Goal: Register for event/course

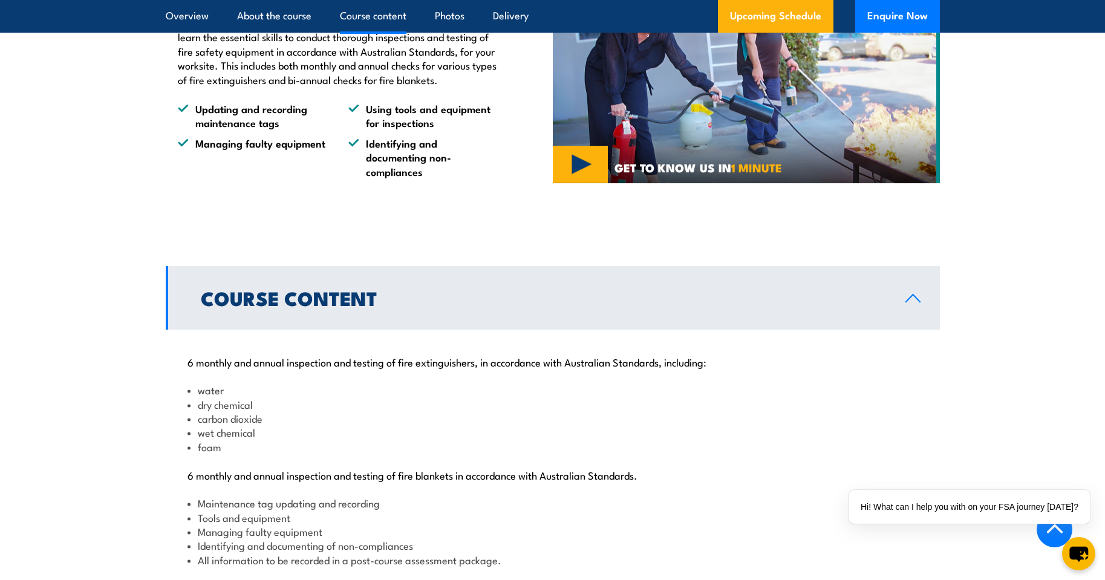
scroll to position [1210, 0]
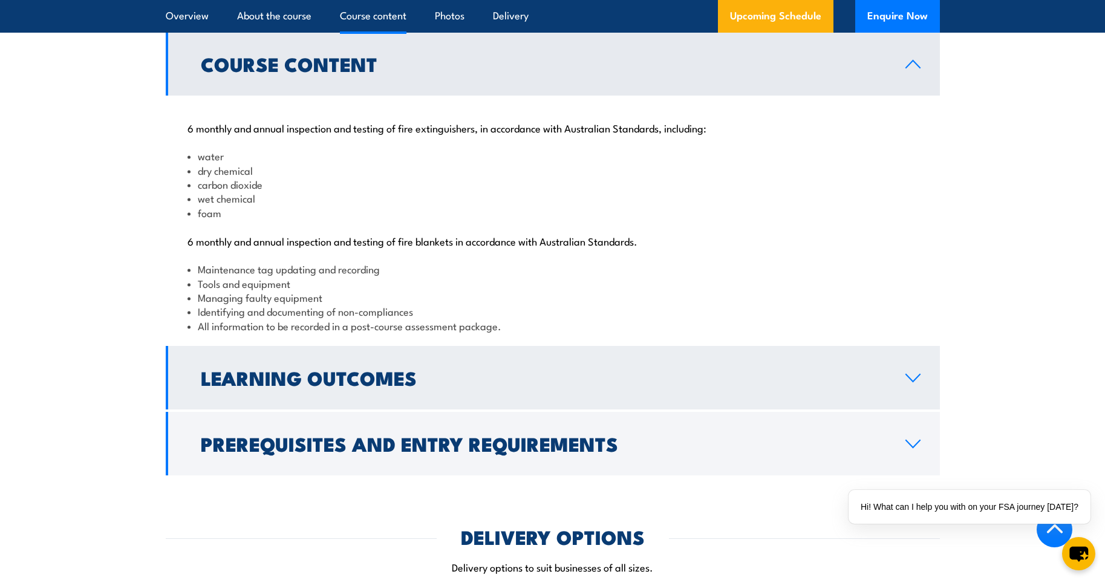
click at [914, 383] on icon at bounding box center [913, 378] width 16 height 10
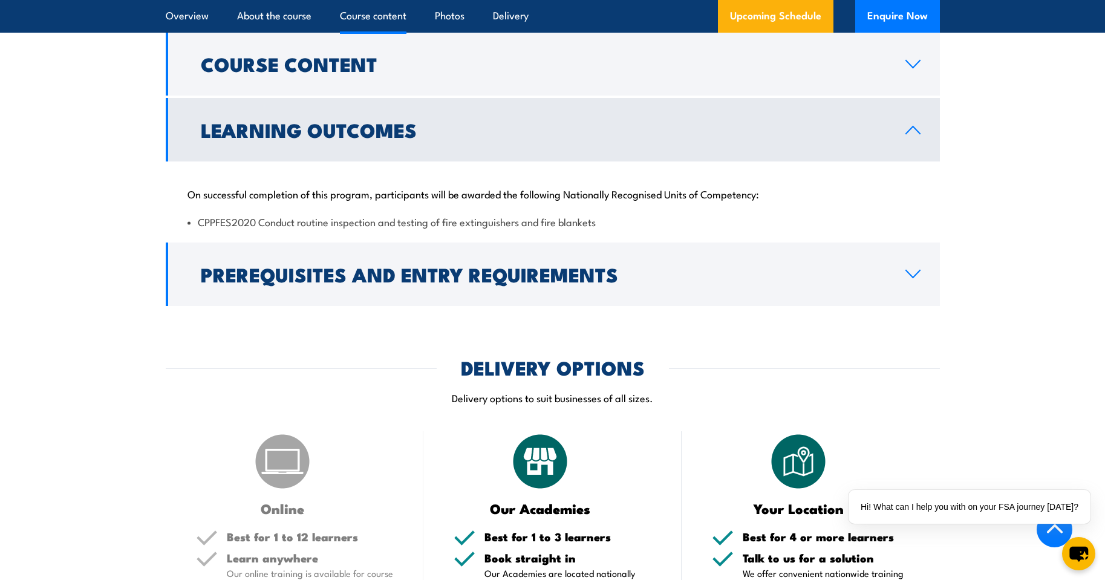
click at [924, 162] on link "Learning Outcomes" at bounding box center [553, 130] width 775 height 64
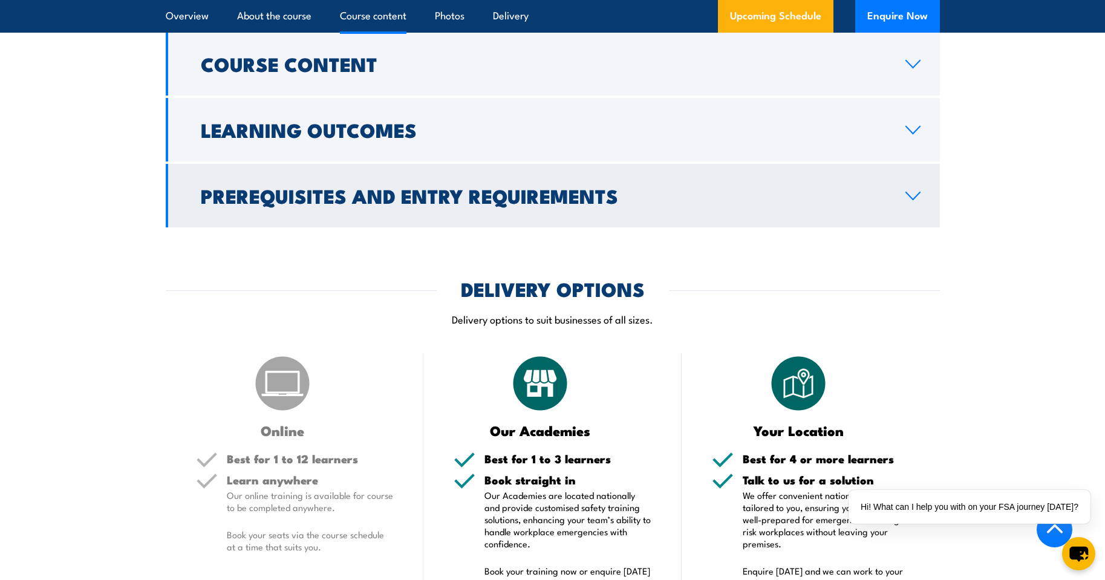
click at [910, 201] on icon at bounding box center [913, 196] width 16 height 10
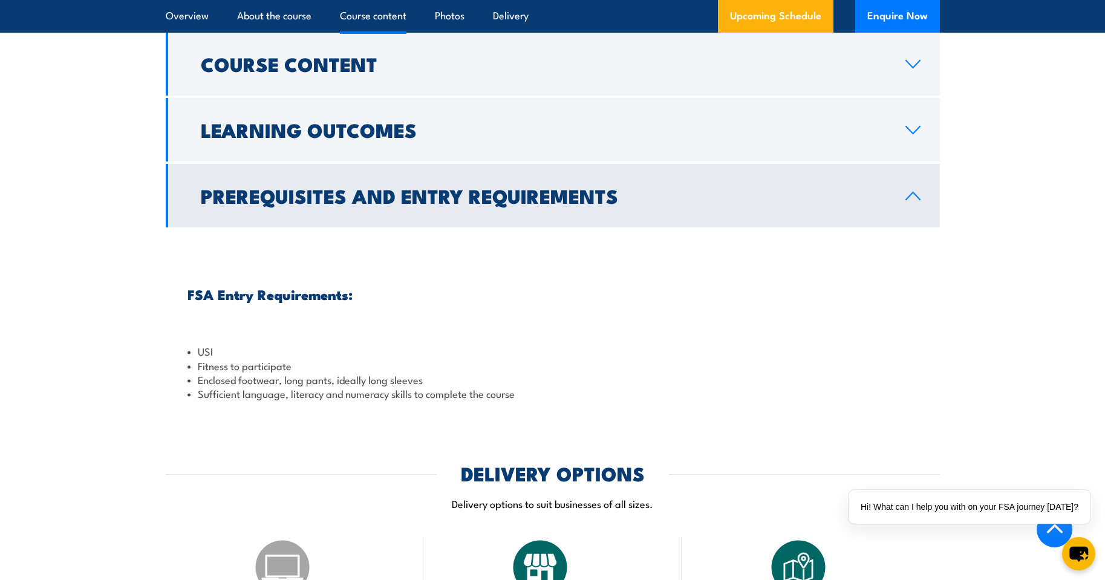
click at [910, 201] on icon at bounding box center [913, 196] width 16 height 10
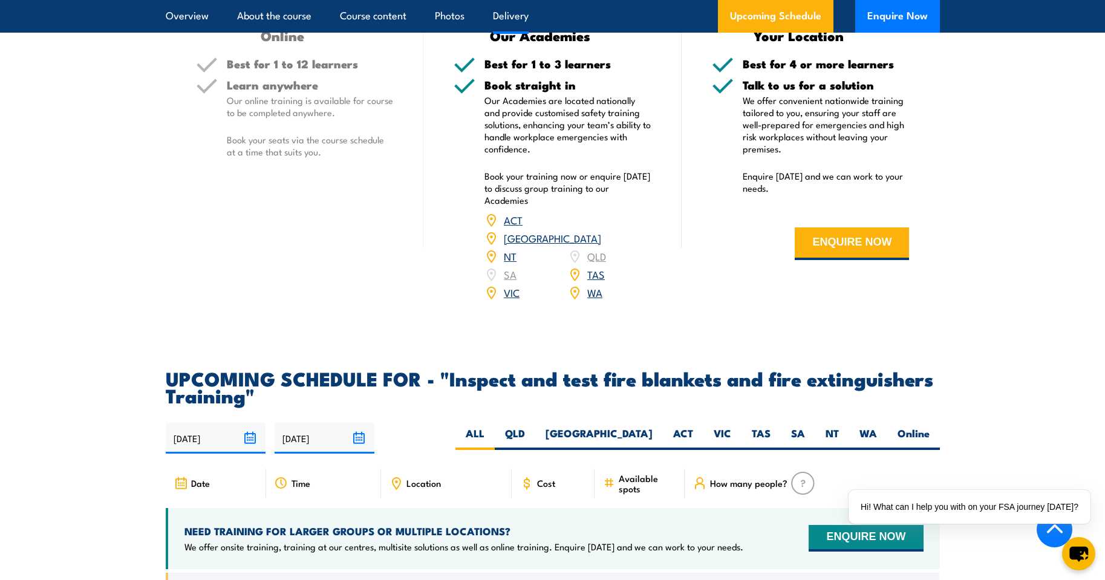
scroll to position [1876, 0]
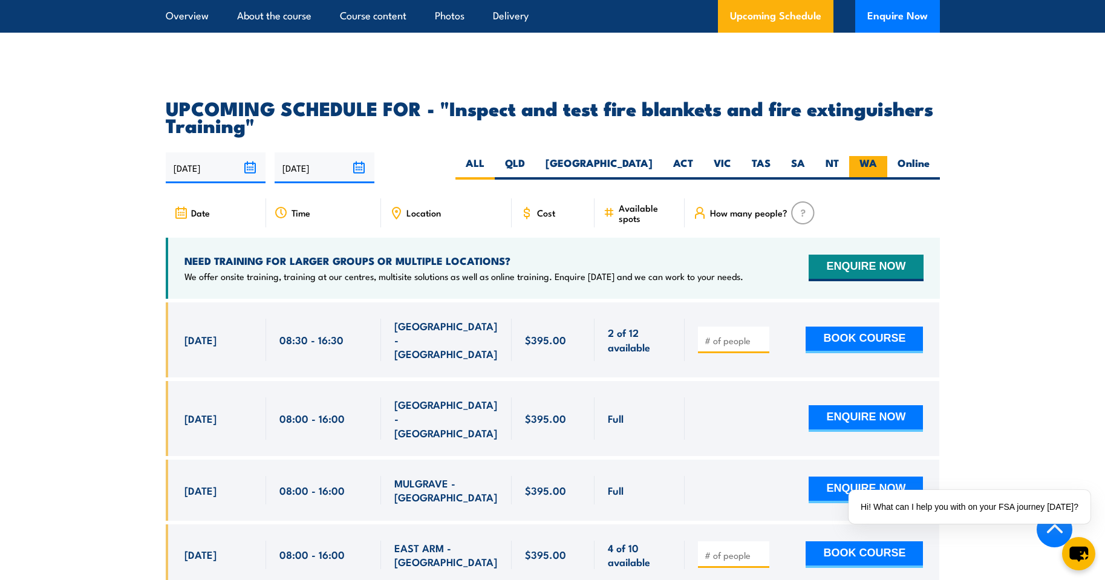
click at [868, 180] on label "WA" at bounding box center [869, 168] width 38 height 24
click at [877, 164] on input "WA" at bounding box center [881, 160] width 8 height 8
radio input "true"
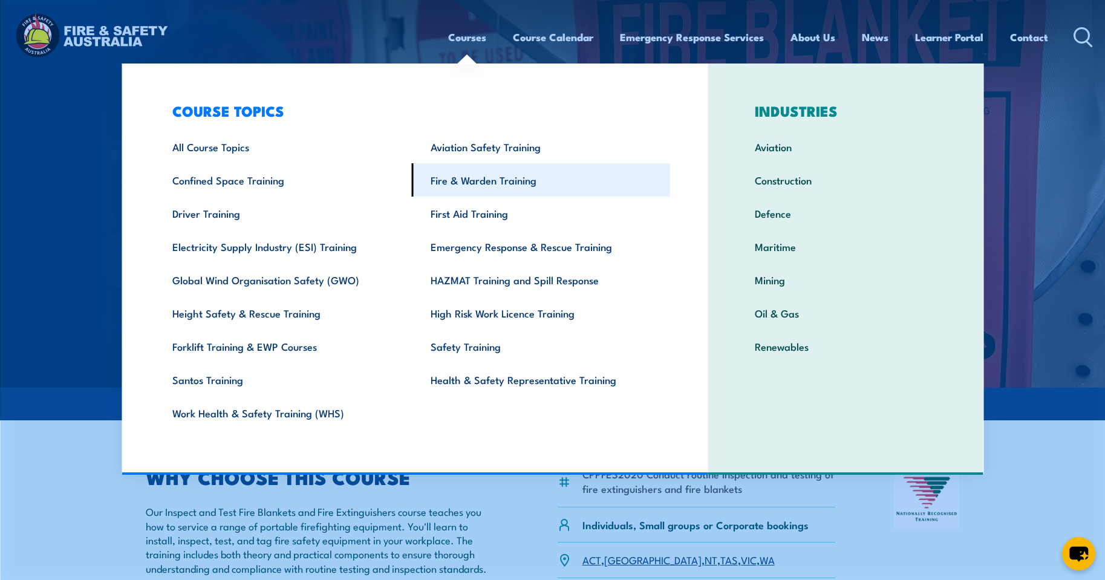
click at [482, 175] on link "Fire & Warden Training" at bounding box center [541, 179] width 258 height 33
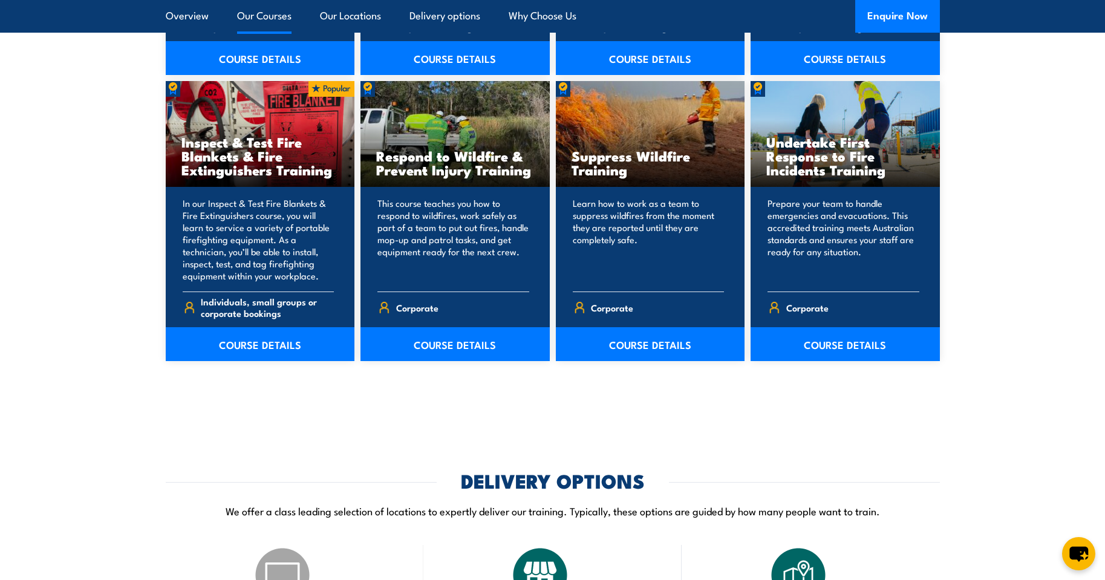
scroll to position [1936, 0]
